Goal: Book appointment/travel/reservation

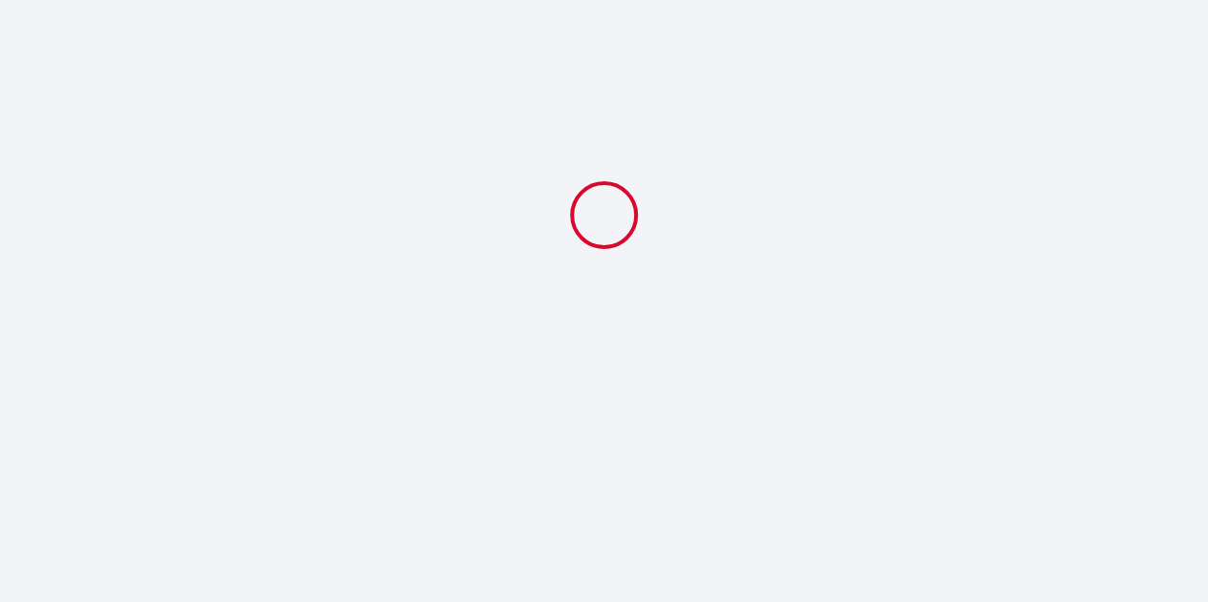
select select
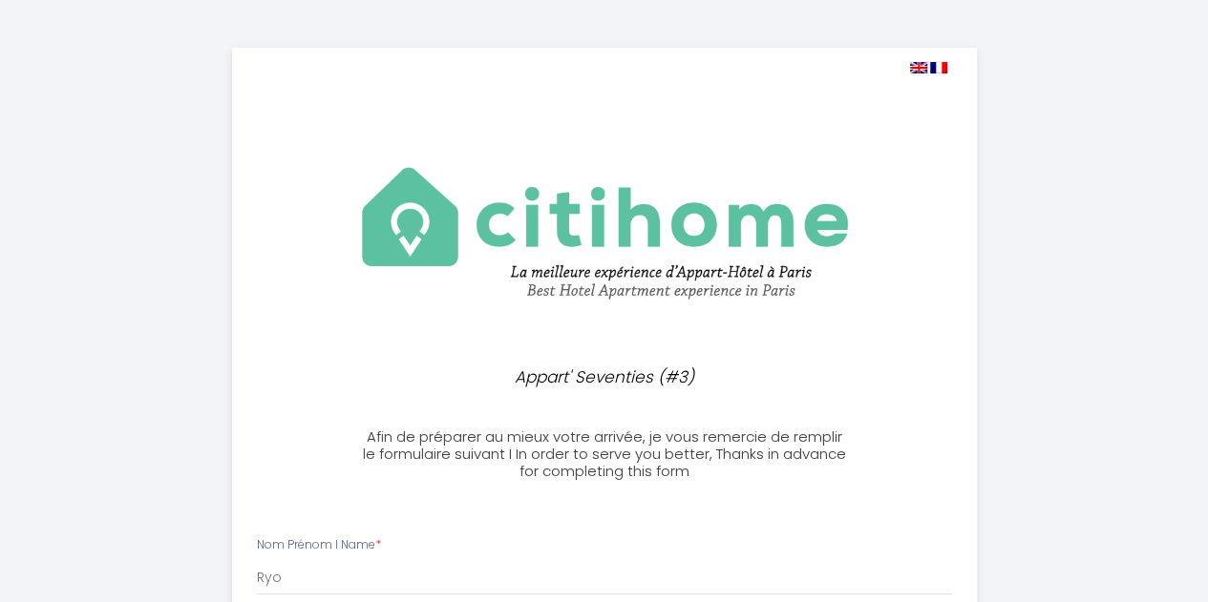
click at [917, 66] on img at bounding box center [918, 67] width 17 height 11
select select
click at [920, 68] on img at bounding box center [918, 67] width 17 height 11
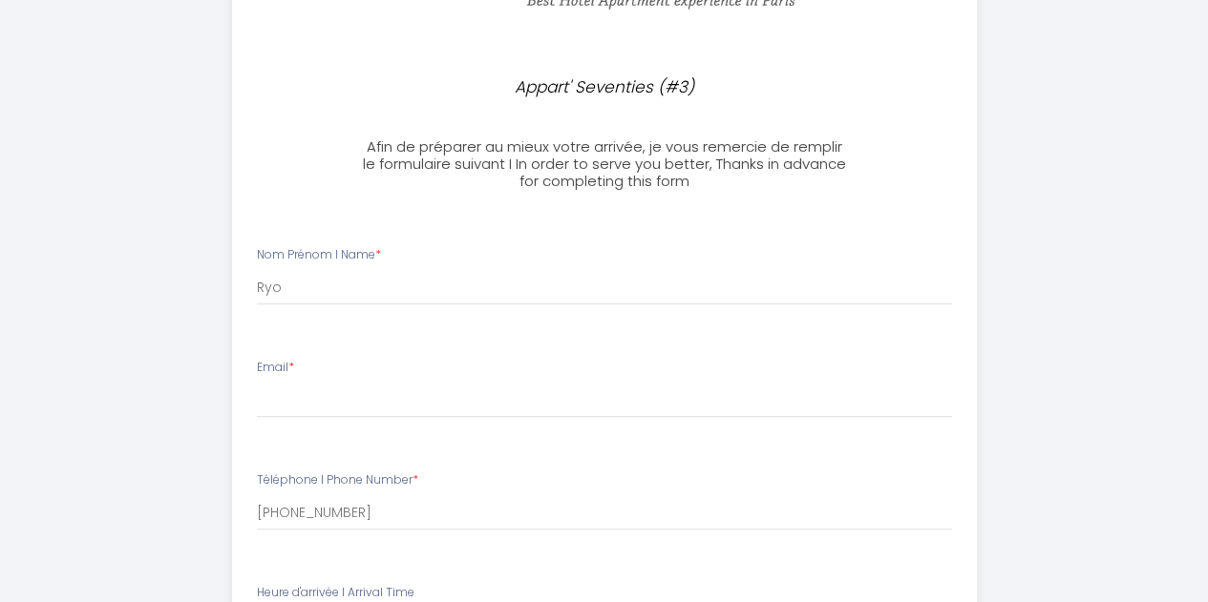
scroll to position [390, 0]
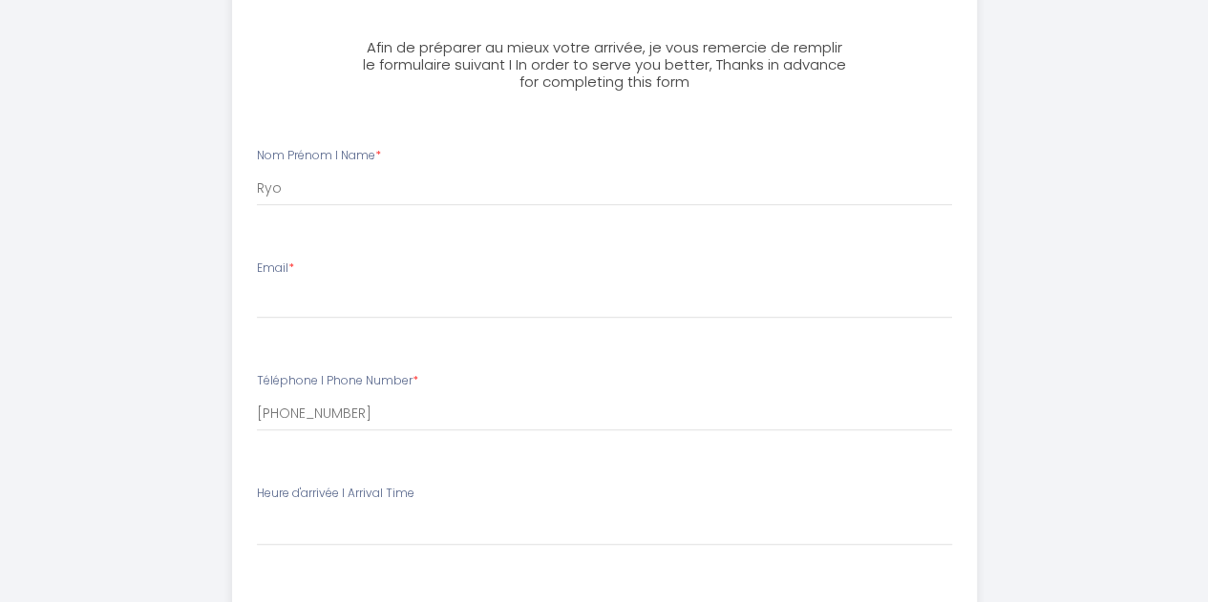
click at [938, 252] on li "Email *" at bounding box center [604, 298] width 743 height 101
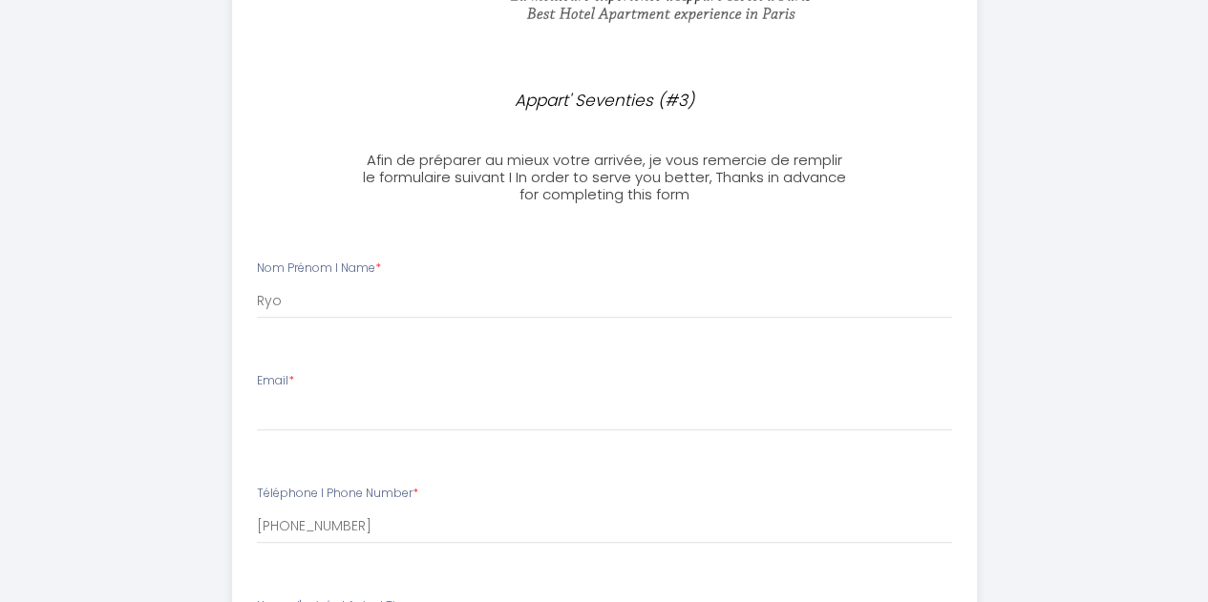
scroll to position [0, 0]
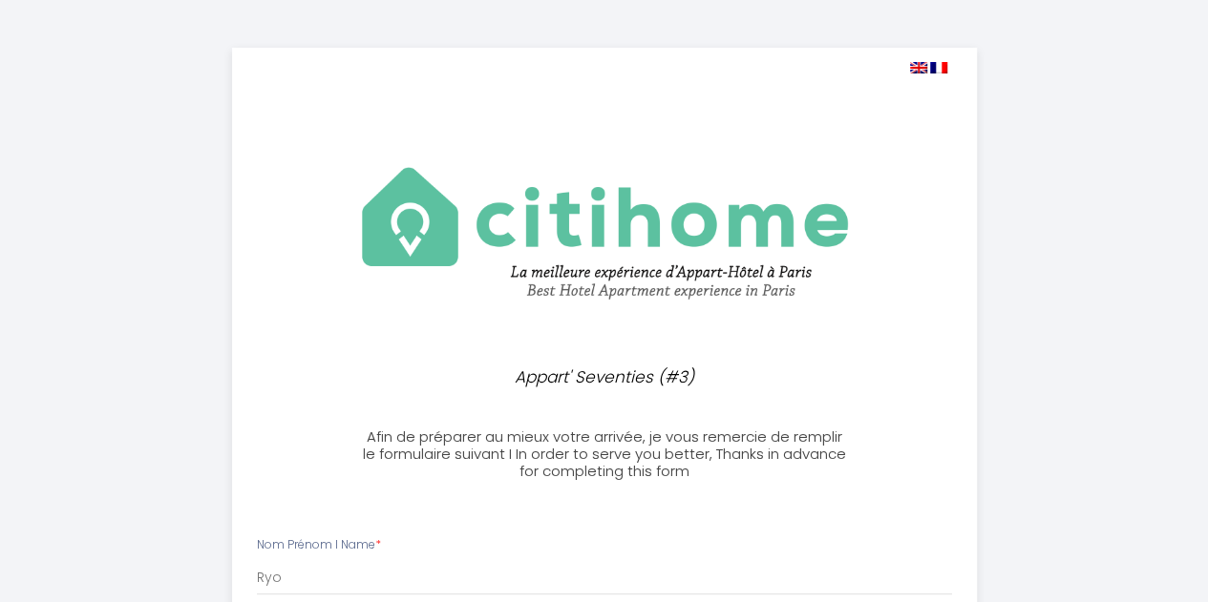
click at [915, 66] on img at bounding box center [918, 67] width 17 height 11
click at [911, 66] on img at bounding box center [918, 67] width 17 height 11
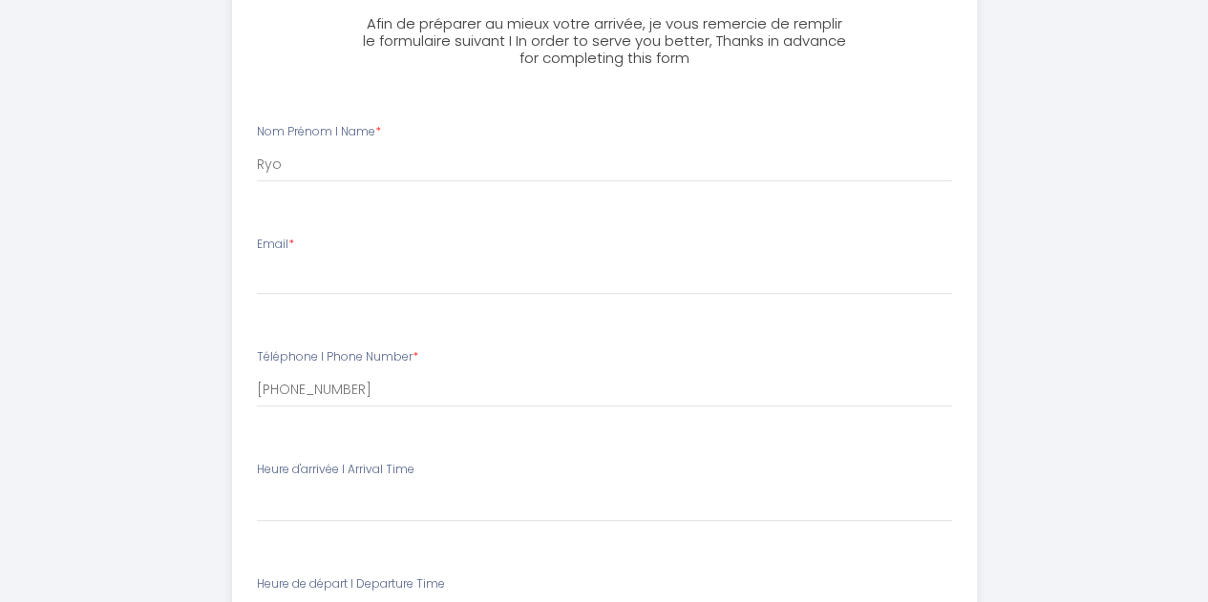
scroll to position [414, 0]
click at [495, 288] on input "Email *" at bounding box center [604, 277] width 695 height 34
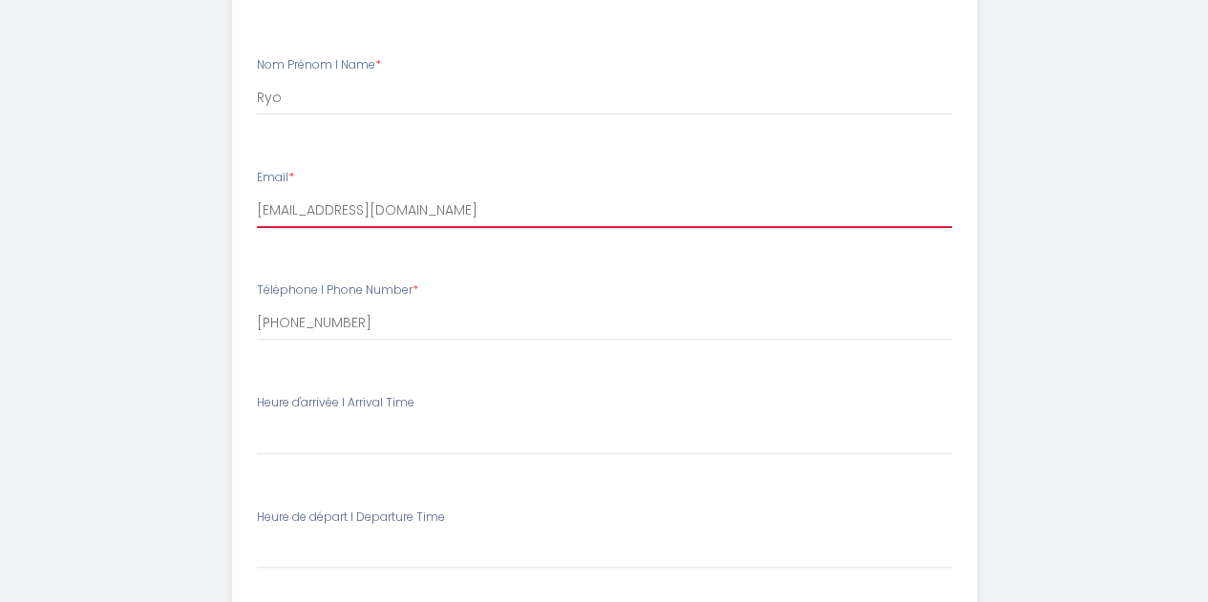
scroll to position [552, 0]
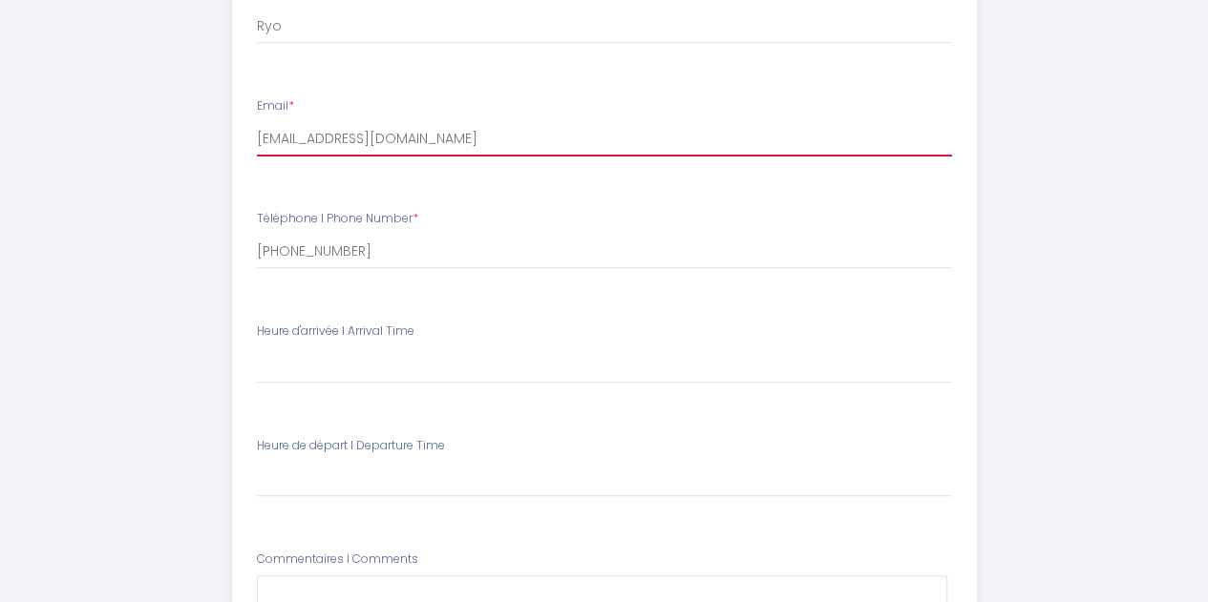
type input "[EMAIL_ADDRESS][DOMAIN_NAME]"
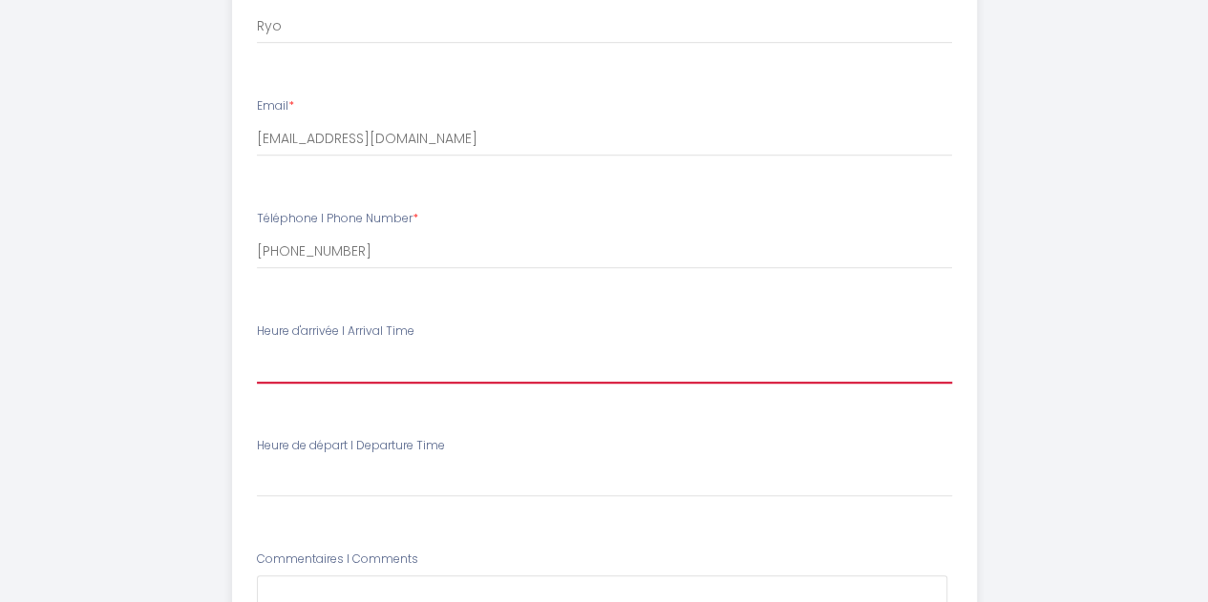
click at [424, 369] on select "15:00 15:30 16:00 16:30 17:00 17:30 18:00 18:30 19:00 19:30 20:00 20:30 21:00 2…" at bounding box center [604, 366] width 695 height 36
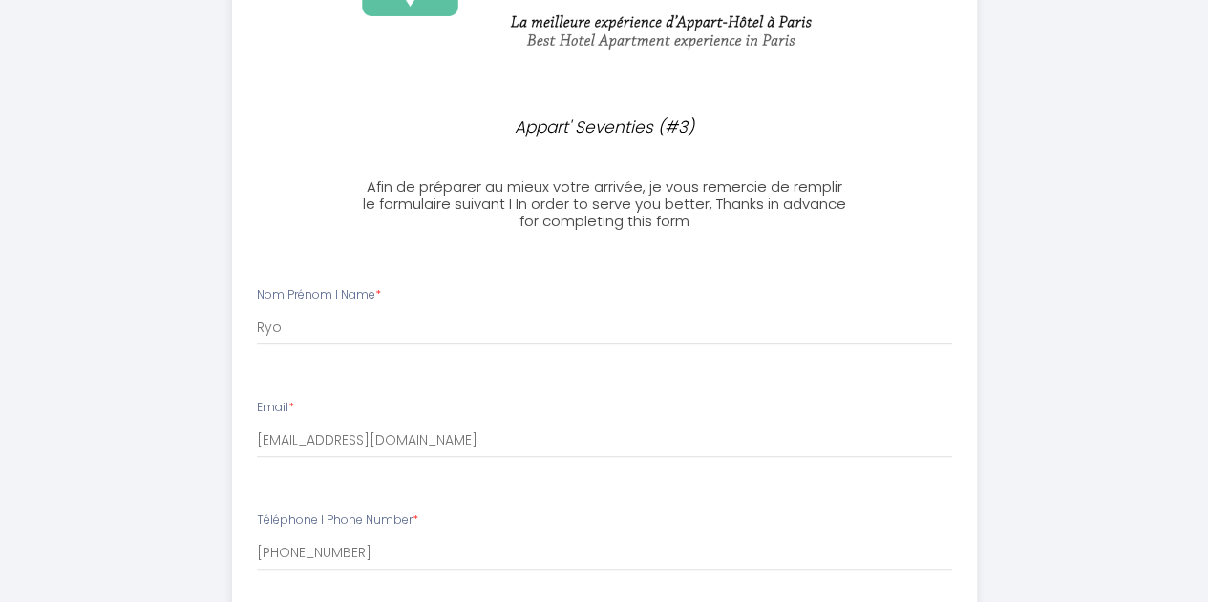
scroll to position [447, 0]
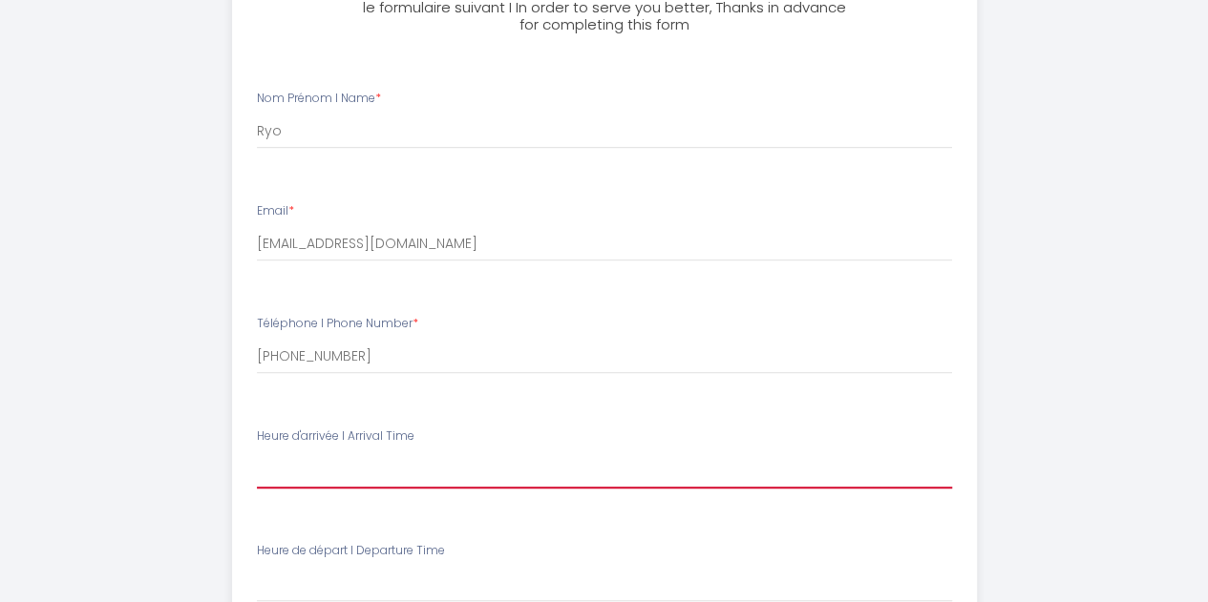
click at [348, 474] on select "15:00 15:30 16:00 16:30 17:00 17:30 18:00 18:30 19:00 19:30 20:00 20:30 21:00 2…" at bounding box center [604, 471] width 695 height 36
select select "15:00"
click at [257, 453] on select "15:00 15:30 16:00 16:30 17:00 17:30 18:00 18:30 19:00 19:30 20:00 20:30 21:00 2…" at bounding box center [604, 471] width 695 height 36
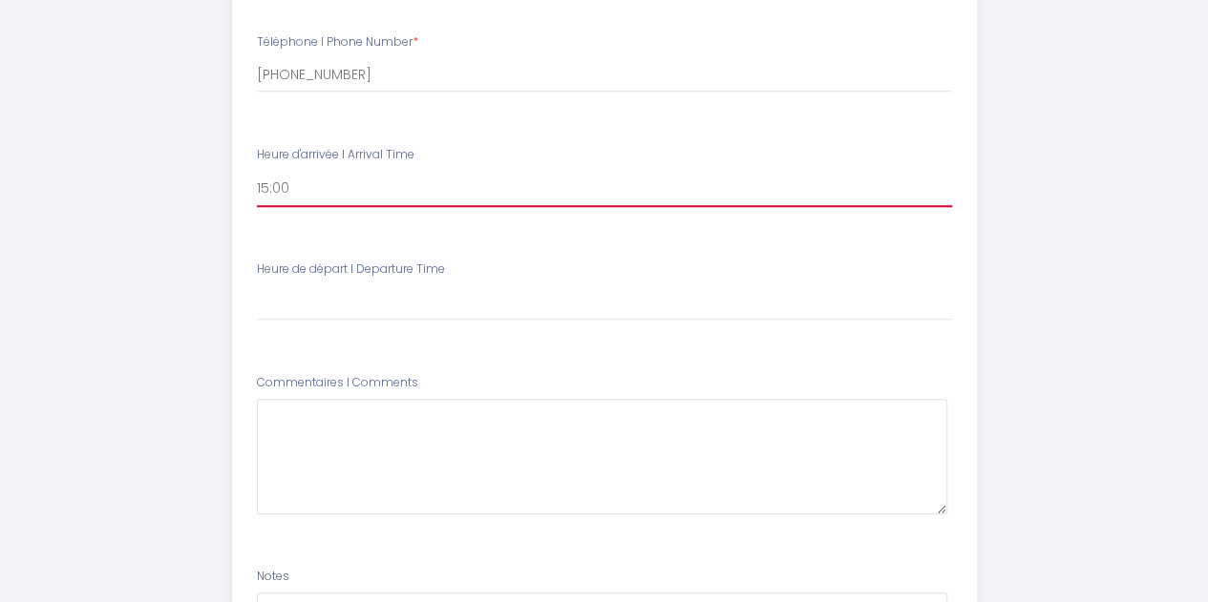
scroll to position [729, 0]
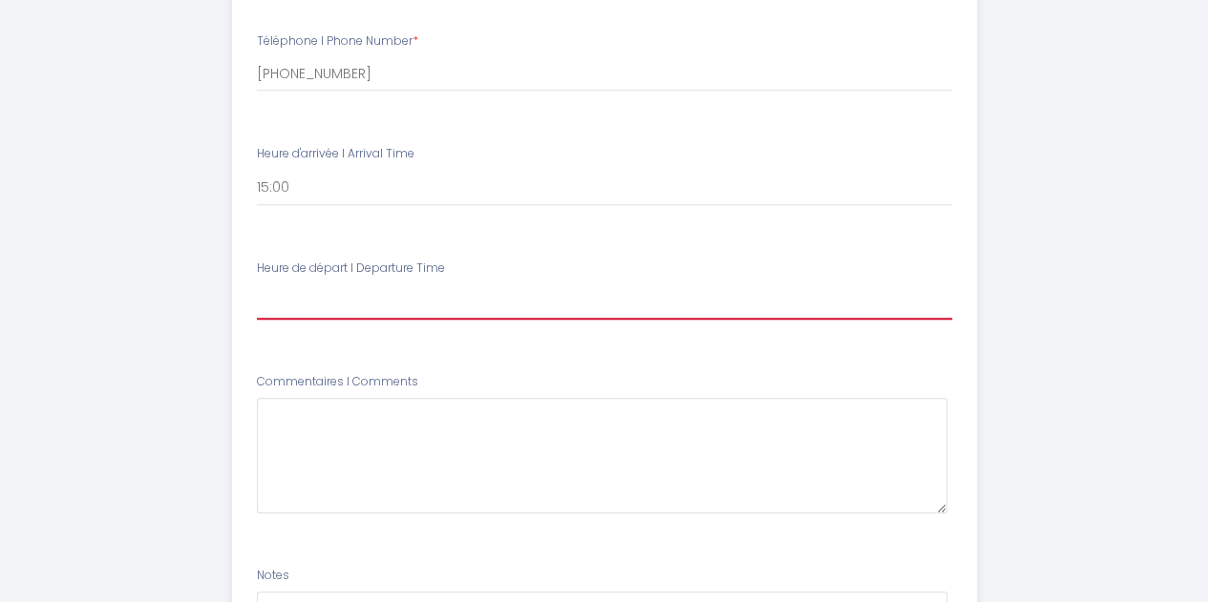
click at [406, 305] on select "00:00 00:30 01:00 01:30 02:00 02:30 03:00 03:30 04:00 04:30 05:00 05:30 06:00 0…" at bounding box center [604, 302] width 695 height 36
click at [422, 285] on select "00:00 00:30 01:00 01:30 02:00 02:30 03:00 03:30 04:00 04:30 05:00 05:30 06:00 0…" at bounding box center [604, 302] width 695 height 36
select select "09:00"
click at [257, 284] on select "00:00 00:30 01:00 01:30 02:00 02:30 03:00 03:30 04:00 04:30 05:00 05:30 06:00 0…" at bounding box center [604, 302] width 695 height 36
click at [163, 288] on div "Appart' Seventies (#3) Afin de préparer au mieux votre arrivée, je vous remerci…" at bounding box center [604, 71] width 1117 height 1600
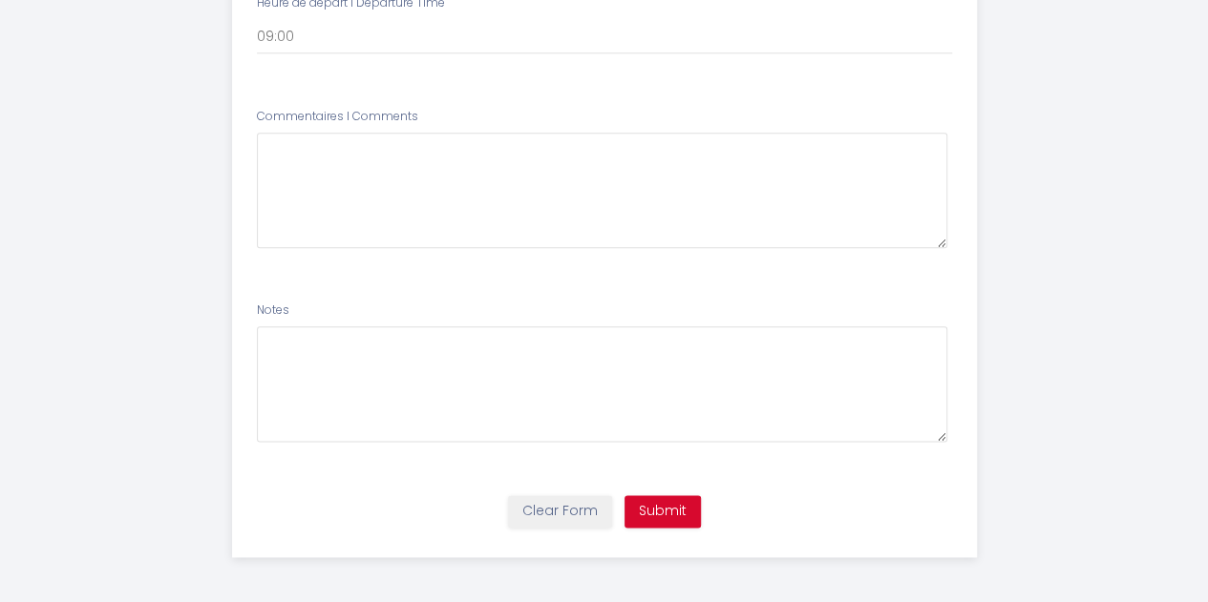
scroll to position [994, 0]
click at [222, 308] on ul "Nom Prénom I Name * Ryo Email * [EMAIL_ADDRESS][DOMAIN_NAME] Téléphone I Phone …" at bounding box center [604, 2] width 768 height 965
click at [410, 300] on li "Notes" at bounding box center [604, 382] width 743 height 182
click at [654, 496] on button "Submit" at bounding box center [662, 512] width 76 height 32
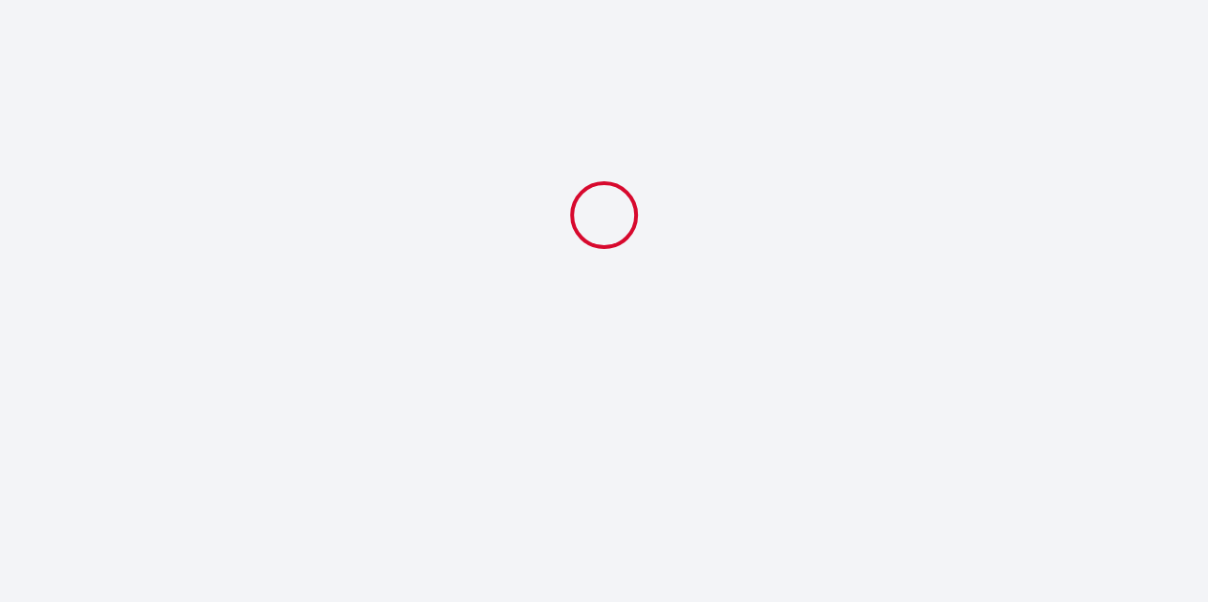
select select "09:00"
